Goal: Communication & Community: Connect with others

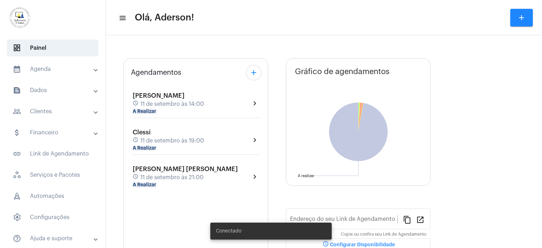
type input "[URL][DOMAIN_NAME][PERSON_NAME]"
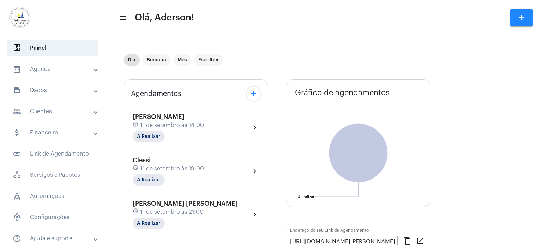
click at [41, 70] on mat-panel-title "calendar_month_outlined Agenda" at bounding box center [54, 69] width 82 height 8
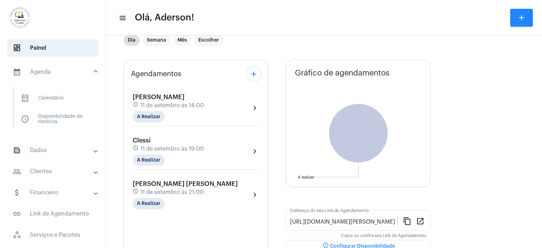
scroll to position [35, 0]
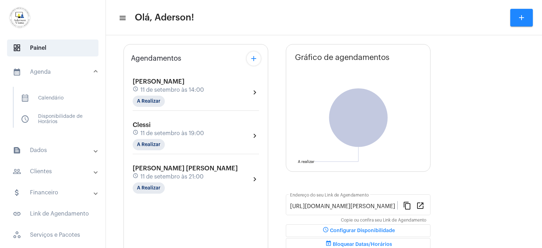
click at [165, 174] on span "11 de setembro às 21:00" at bounding box center [171, 177] width 63 height 6
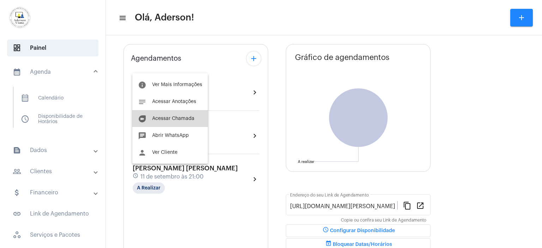
click at [184, 117] on span "Acessar Chamada" at bounding box center [173, 118] width 42 height 5
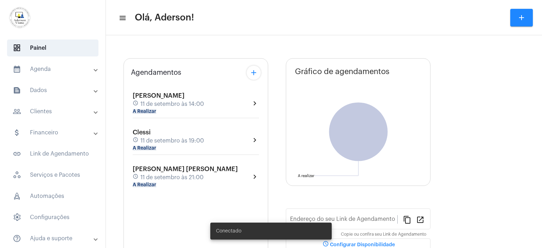
type input "[URL][DOMAIN_NAME][PERSON_NAME]"
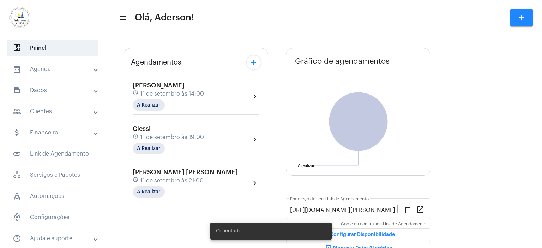
scroll to position [76, 0]
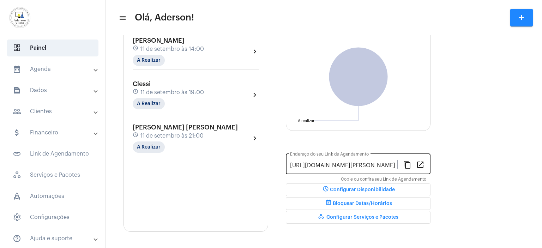
click at [425, 164] on div "content_copy open_in_new" at bounding box center [411, 164] width 29 height 8
click at [421, 164] on mat-icon "open_in_new" at bounding box center [420, 164] width 8 height 8
